Goal: Find specific page/section: Find specific page/section

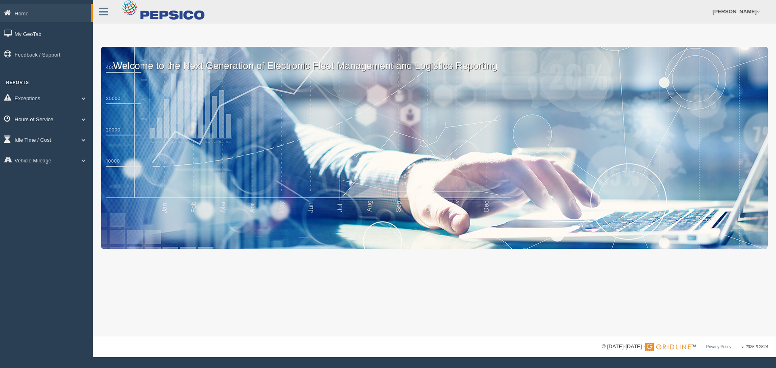
click at [43, 121] on link "Hours of Service" at bounding box center [46, 119] width 93 height 18
click at [49, 149] on link "HOS Violation Audit Reports" at bounding box center [53, 152] width 76 height 15
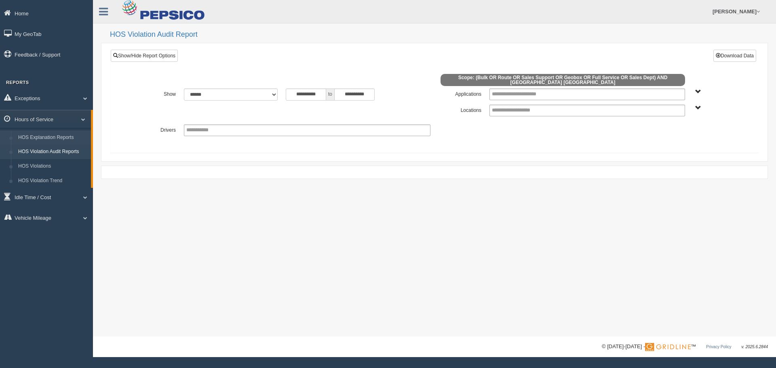
drag, startPoint x: 63, startPoint y: 135, endPoint x: 51, endPoint y: 135, distance: 11.3
click at [62, 135] on link "HOS Explanation Reports" at bounding box center [53, 138] width 76 height 15
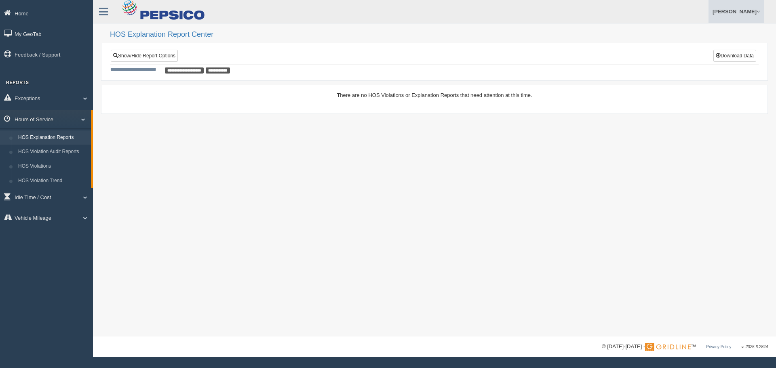
drag, startPoint x: 735, startPoint y: 15, endPoint x: 724, endPoint y: 33, distance: 21.1
click at [735, 15] on link "[PERSON_NAME]" at bounding box center [736, 11] width 55 height 23
click at [689, 47] on link "Log Off" at bounding box center [720, 48] width 88 height 17
